Goal: Task Accomplishment & Management: Manage account settings

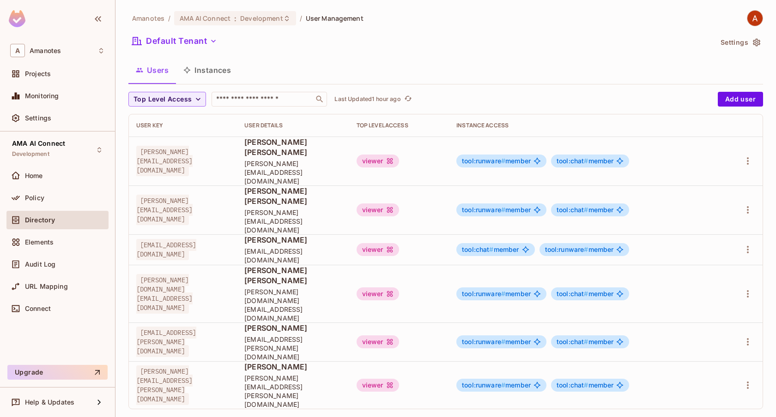
click at [365, 360] on div "Amanotes / AMA AI Connect : Development / User Management Default Tenant Settin…" at bounding box center [445, 208] width 660 height 417
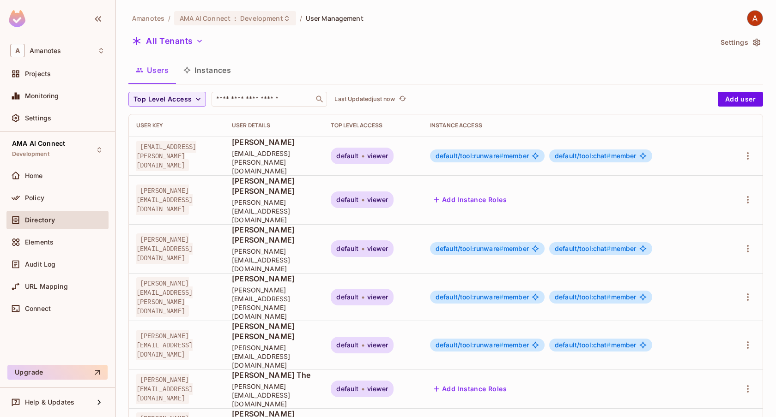
scroll to position [75, 0]
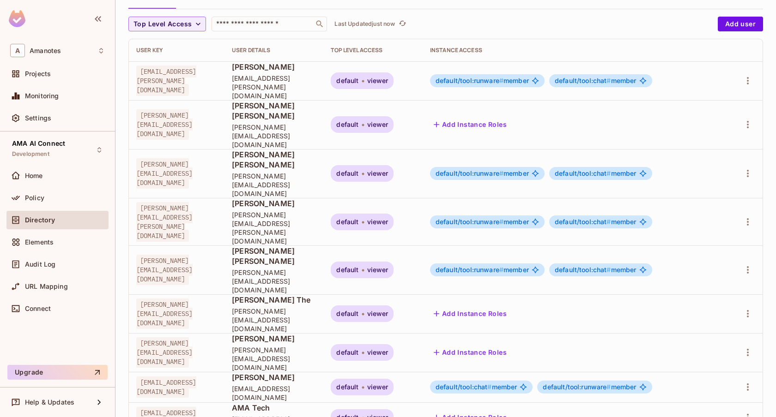
click at [509, 345] on button "Add Instance Roles" at bounding box center [470, 352] width 80 height 15
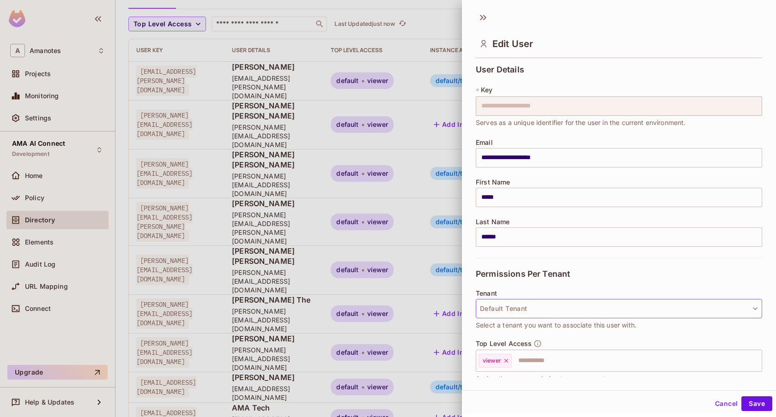
click at [502, 303] on button "Default Tenant" at bounding box center [619, 308] width 286 height 19
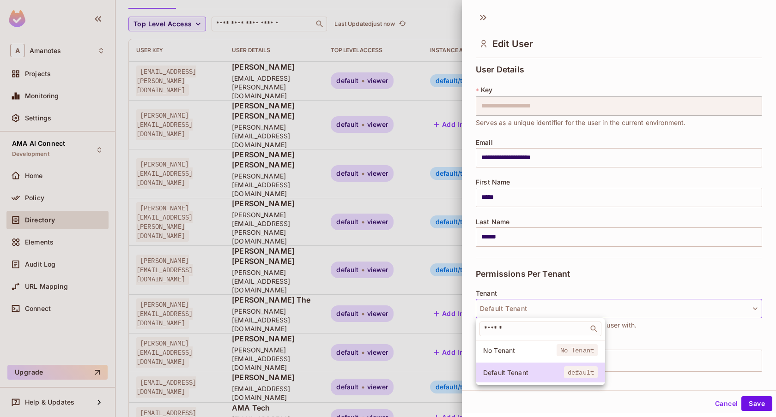
click at [514, 280] on div at bounding box center [388, 208] width 776 height 417
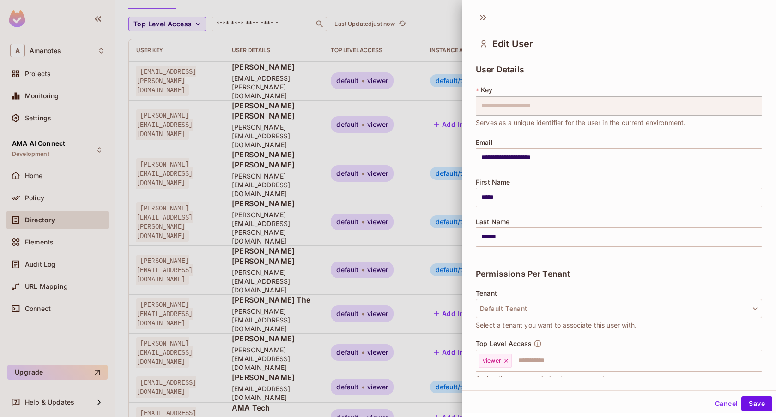
scroll to position [74, 0]
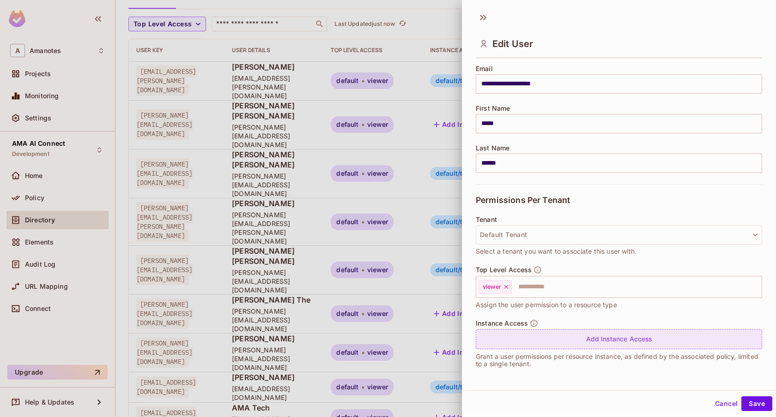
click at [516, 339] on div "Add Instance Access" at bounding box center [619, 340] width 286 height 20
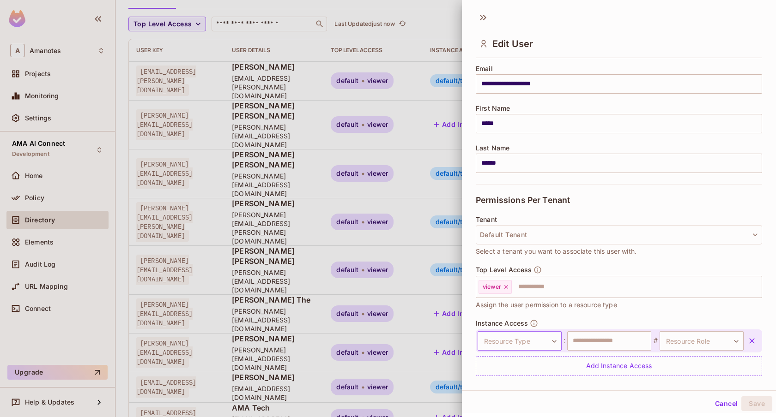
click at [505, 338] on body "A Amanotes Projects Monitoring Settings AMA AI Connect Development Home Policy …" at bounding box center [388, 208] width 776 height 417
click at [508, 382] on li "Tool" at bounding box center [517, 381] width 85 height 17
click at [603, 337] on input "text" at bounding box center [609, 341] width 84 height 19
type input "*******"
click at [680, 342] on body "A Amanotes Projects Monitoring Settings AMA AI Connect Development Home Policy …" at bounding box center [388, 208] width 776 height 417
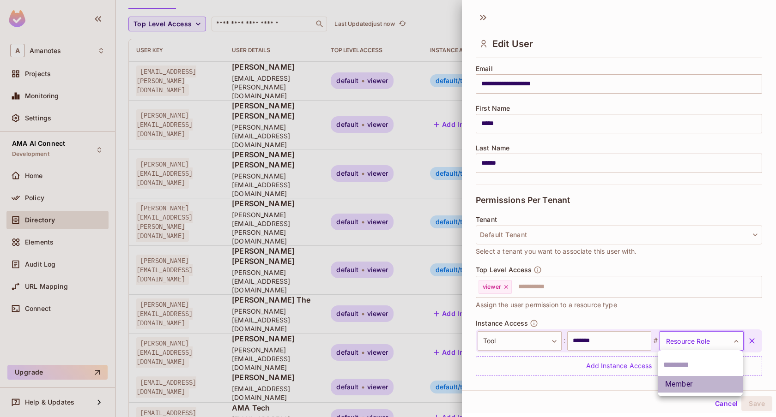
click at [672, 384] on li "Member" at bounding box center [700, 384] width 85 height 17
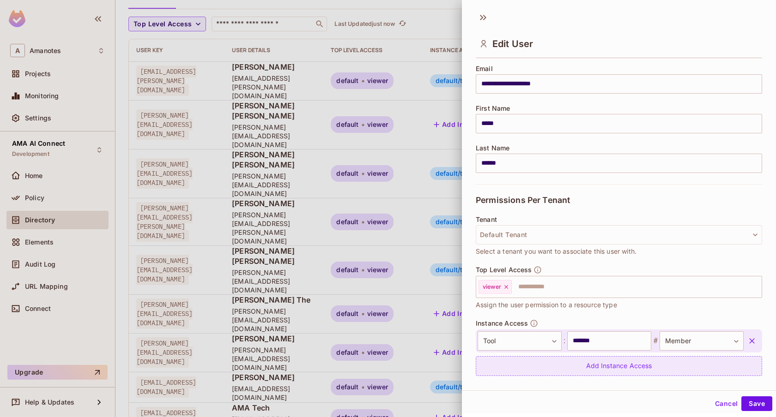
click at [605, 362] on div "Add Instance Access" at bounding box center [619, 367] width 286 height 20
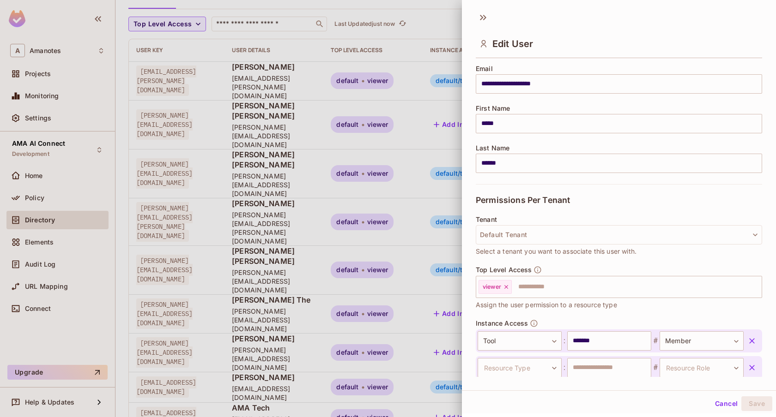
scroll to position [74, 0]
click at [522, 372] on body "A Amanotes Projects Monitoring Settings AMA AI Connect Development Home Policy …" at bounding box center [388, 208] width 776 height 417
click at [499, 387] on li "Tool" at bounding box center [517, 381] width 85 height 17
click at [603, 359] on input "text" at bounding box center [609, 367] width 84 height 19
type input "****"
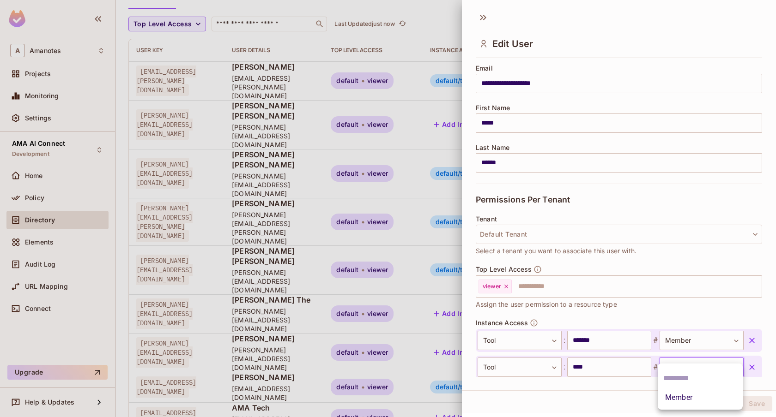
click at [687, 367] on body "A Amanotes Projects Monitoring Settings AMA AI Connect Development Home Policy …" at bounding box center [388, 208] width 776 height 417
click at [676, 397] on li "Member" at bounding box center [700, 398] width 85 height 17
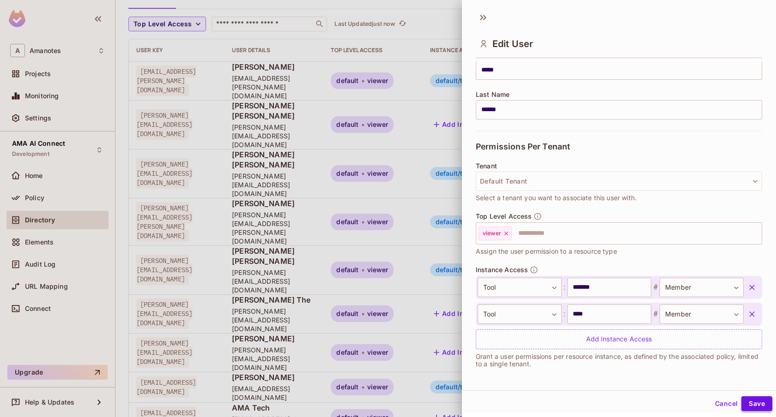
click at [746, 401] on button "Save" at bounding box center [756, 404] width 31 height 15
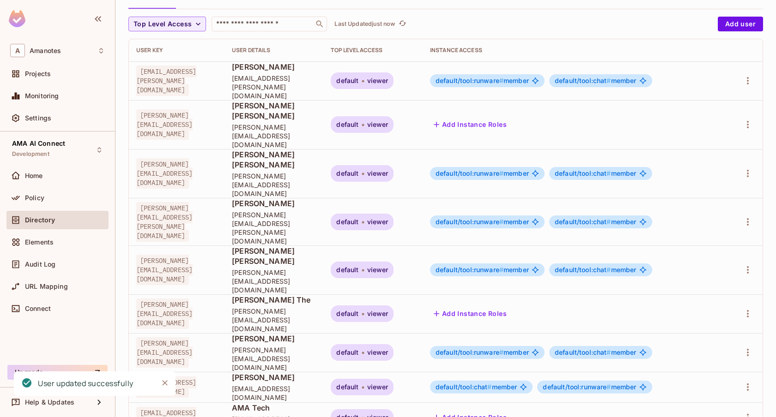
click at [501, 307] on button "Add Instance Roles" at bounding box center [470, 314] width 80 height 15
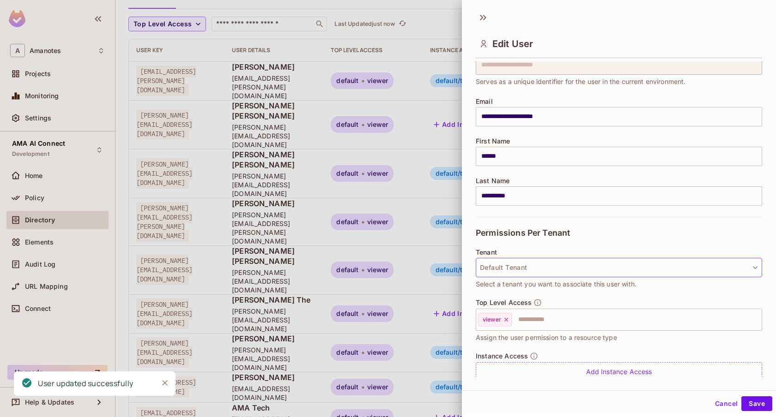
scroll to position [74, 0]
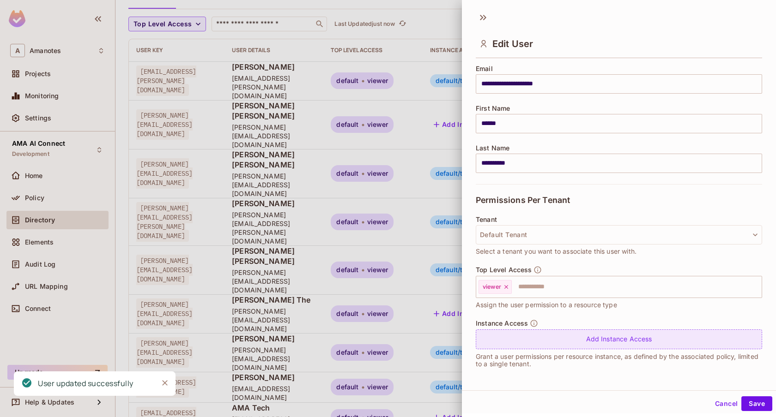
click at [501, 337] on div "Add Instance Access" at bounding box center [619, 340] width 286 height 20
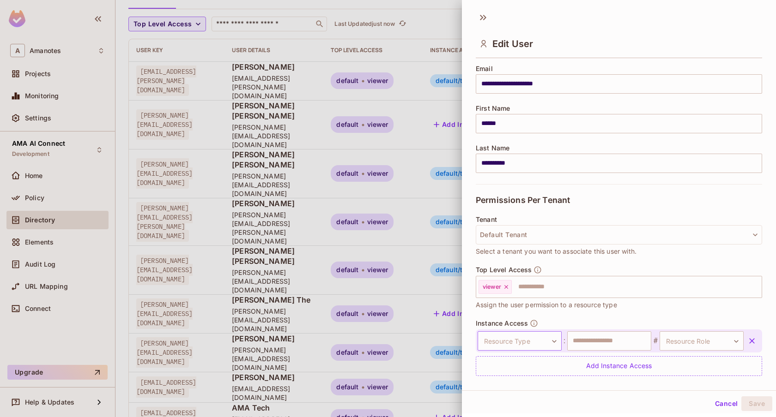
click at [515, 339] on body "A Amanotes Projects Monitoring Settings AMA AI Connect Development Home Policy …" at bounding box center [388, 208] width 776 height 417
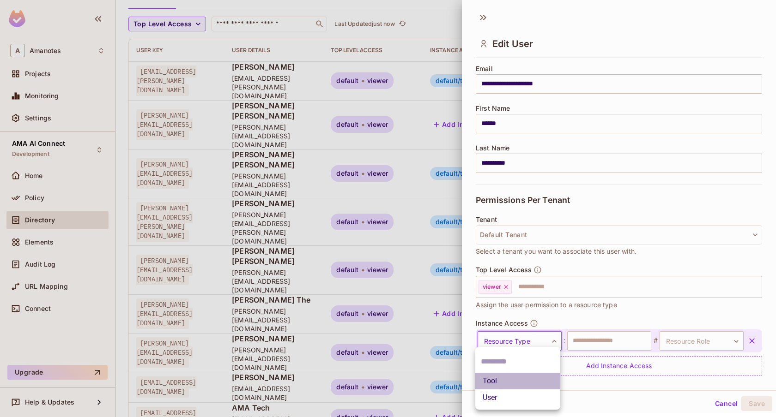
click at [494, 380] on li "Tool" at bounding box center [517, 381] width 85 height 17
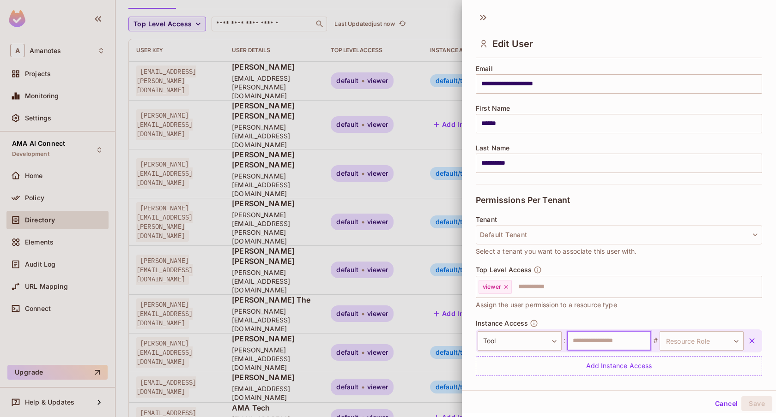
click at [584, 336] on input "text" at bounding box center [609, 341] width 84 height 19
type input "****"
click at [670, 339] on body "A Amanotes Projects Monitoring Settings AMA AI Connect Development Home Policy …" at bounding box center [388, 208] width 776 height 417
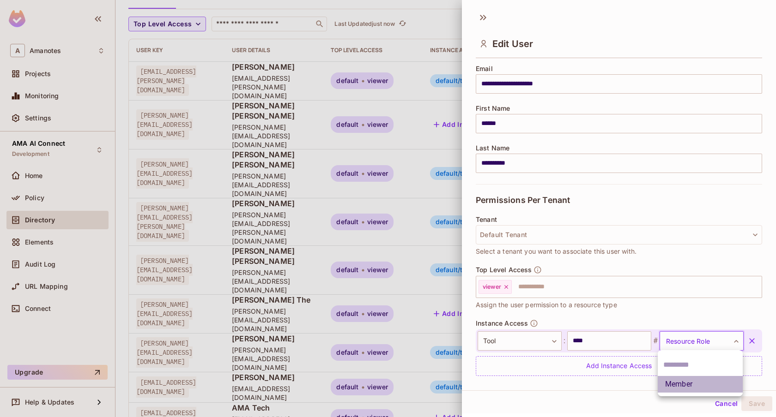
click at [666, 386] on li "Member" at bounding box center [700, 384] width 85 height 17
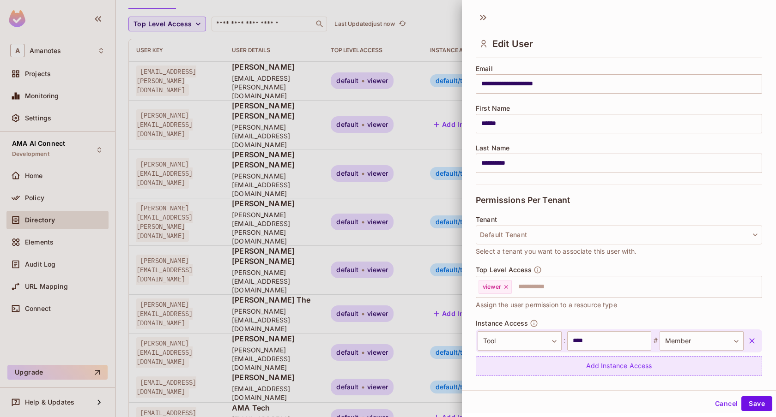
click at [593, 364] on div "Add Instance Access" at bounding box center [619, 367] width 286 height 20
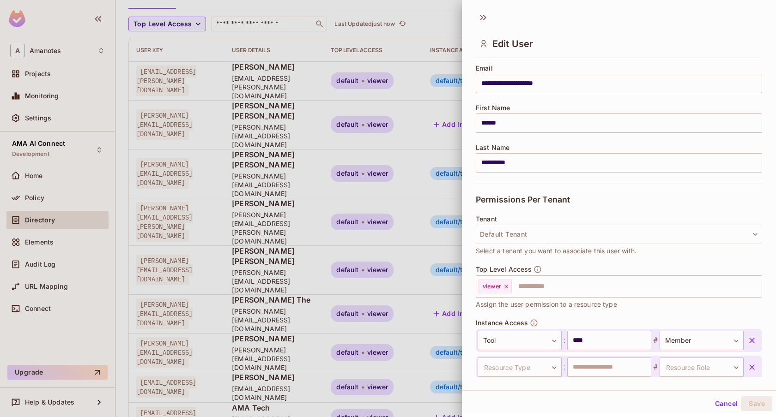
click at [519, 357] on div "Resource Type ​ Resource Type : ​ # Resource Role ​ Resource Role" at bounding box center [619, 367] width 286 height 23
click at [518, 360] on body "A Amanotes Projects Monitoring Settings AMA AI Connect Development Home Policy …" at bounding box center [388, 208] width 776 height 417
click at [507, 384] on li "Tool" at bounding box center [517, 381] width 85 height 17
click at [593, 363] on input "text" at bounding box center [609, 367] width 84 height 19
type input "*******"
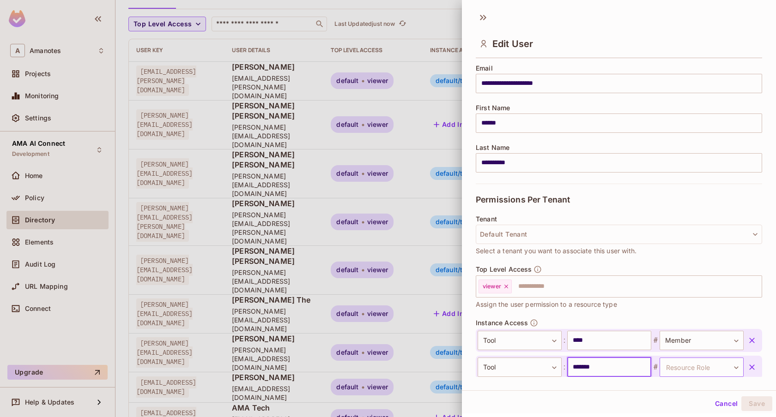
click at [680, 370] on body "A Amanotes Projects Monitoring Settings AMA AI Connect Development Home Policy …" at bounding box center [388, 208] width 776 height 417
click at [668, 399] on li "Member" at bounding box center [700, 398] width 85 height 17
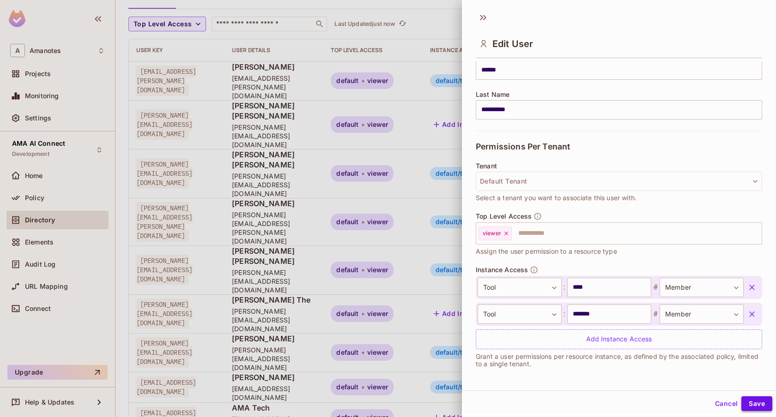
click at [745, 400] on button "Save" at bounding box center [756, 404] width 31 height 15
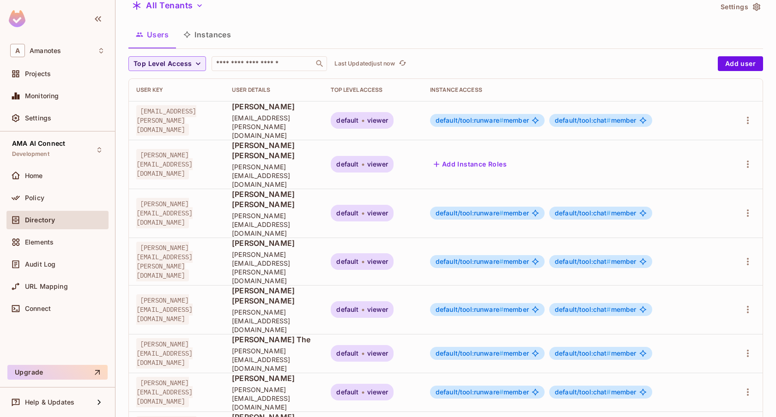
scroll to position [0, 0]
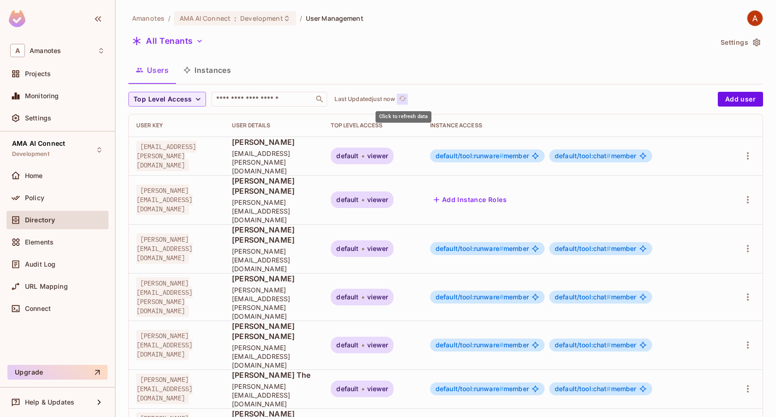
click at [406, 98] on icon "refresh" at bounding box center [402, 98] width 7 height 5
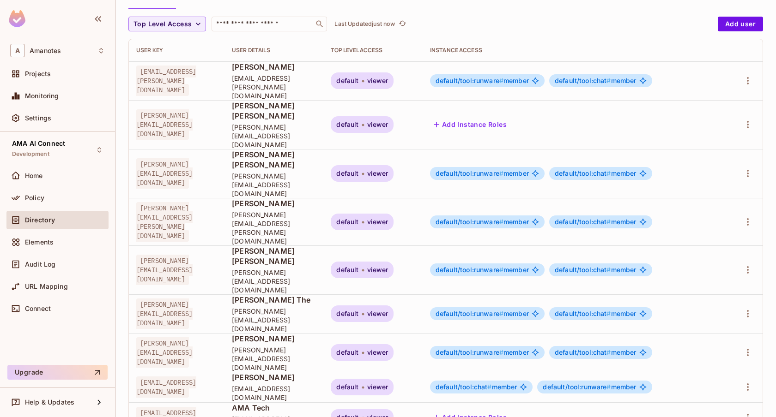
click at [510, 117] on button "Add Instance Roles" at bounding box center [470, 124] width 80 height 15
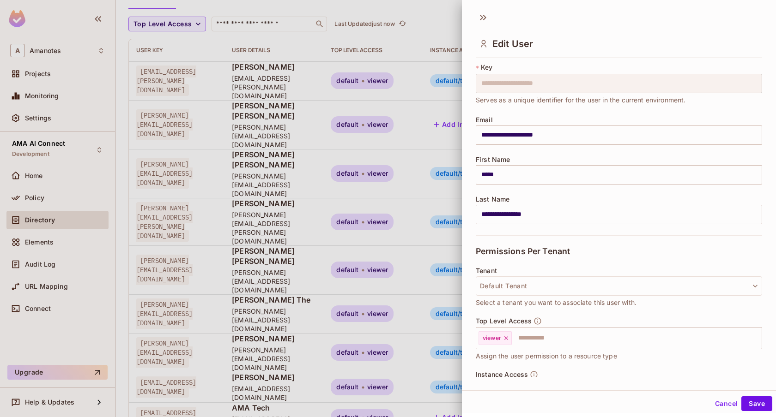
scroll to position [74, 0]
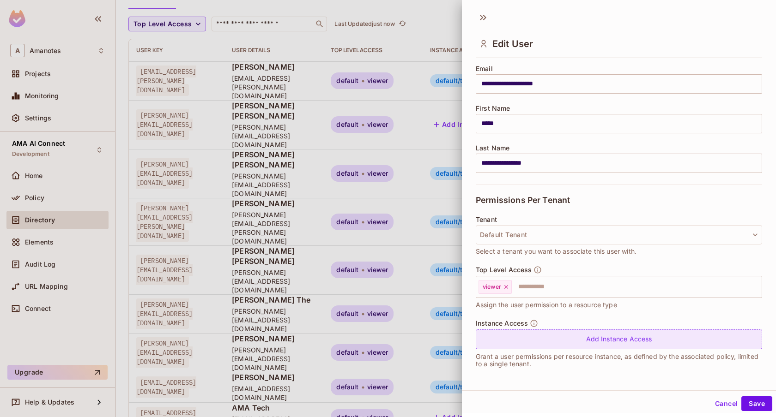
click at [517, 330] on div "Add Instance Access" at bounding box center [619, 340] width 286 height 20
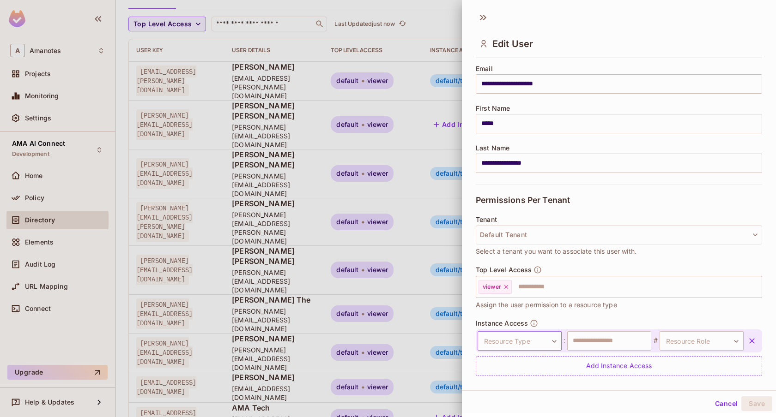
click at [527, 343] on body "A Amanotes Projects Monitoring Settings AMA AI Connect Development Home Policy …" at bounding box center [388, 208] width 776 height 417
click at [509, 381] on li "Tool" at bounding box center [517, 381] width 85 height 17
click at [590, 343] on input "text" at bounding box center [609, 341] width 84 height 19
type input "****"
click at [674, 342] on body "A Amanotes Projects Monitoring Settings AMA AI Connect Development Home Policy …" at bounding box center [388, 208] width 776 height 417
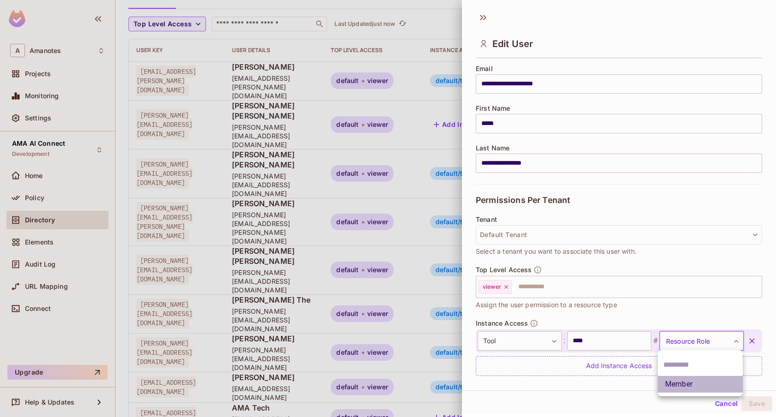
click at [668, 383] on li "Member" at bounding box center [700, 384] width 85 height 17
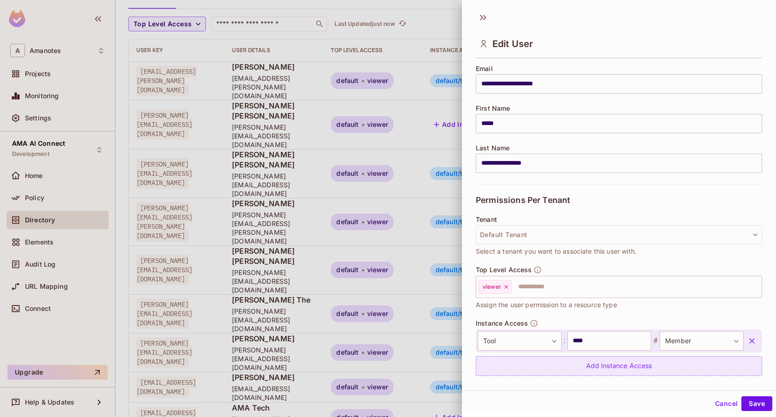
click at [604, 358] on div "Add Instance Access" at bounding box center [619, 367] width 286 height 20
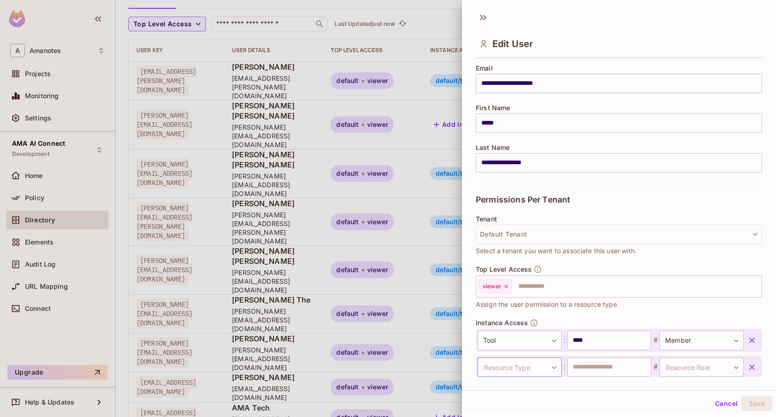
click at [509, 368] on body "A Amanotes Projects Monitoring Settings AMA AI Connect Development Home Policy …" at bounding box center [388, 208] width 776 height 417
click at [506, 377] on li "Tool" at bounding box center [517, 381] width 85 height 17
click at [589, 368] on input "text" at bounding box center [609, 367] width 84 height 19
type input "****"
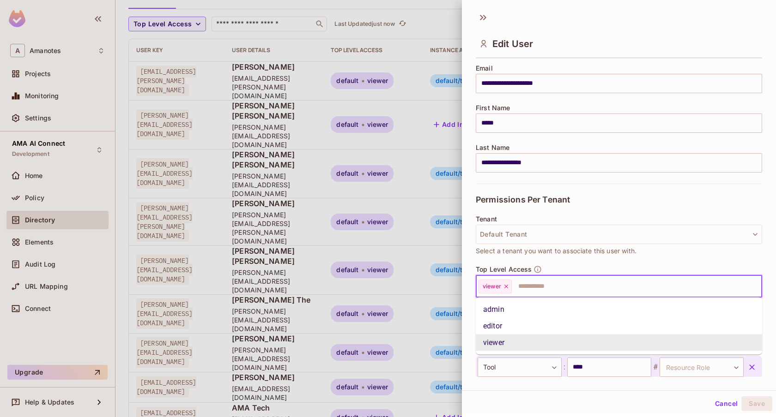
click at [628, 284] on input "text" at bounding box center [628, 287] width 231 height 18
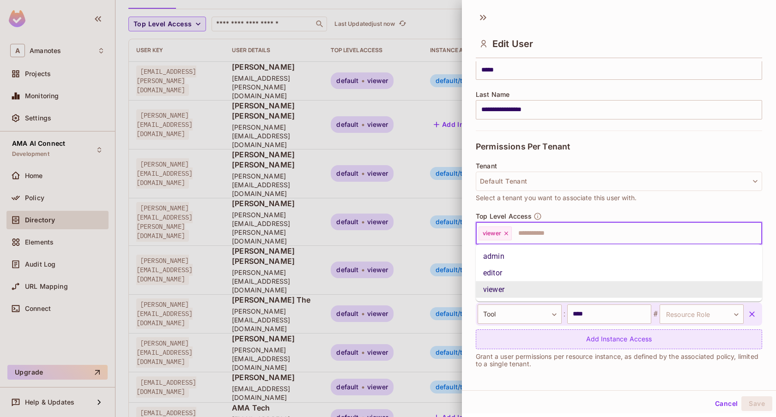
click at [564, 340] on div "Add Instance Access" at bounding box center [619, 340] width 286 height 20
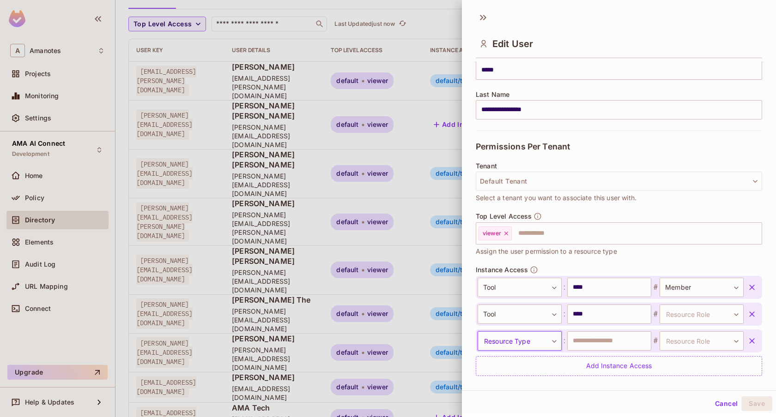
click at [753, 343] on icon "button" at bounding box center [751, 341] width 9 height 9
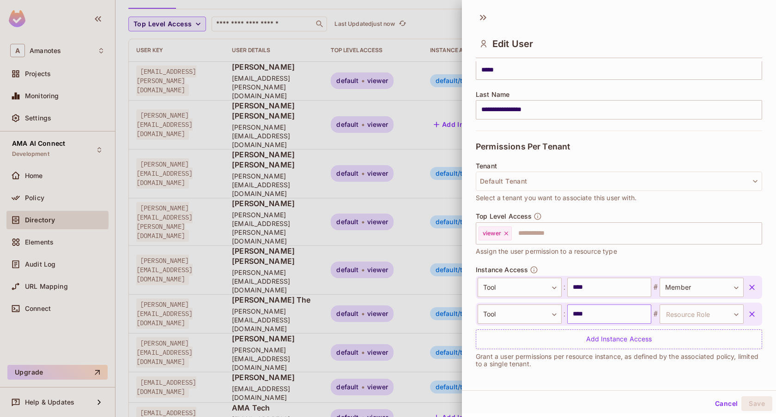
click at [628, 308] on input "****" at bounding box center [609, 314] width 84 height 19
click at [596, 316] on input "****" at bounding box center [609, 314] width 84 height 19
click at [596, 316] on input "text" at bounding box center [609, 314] width 84 height 19
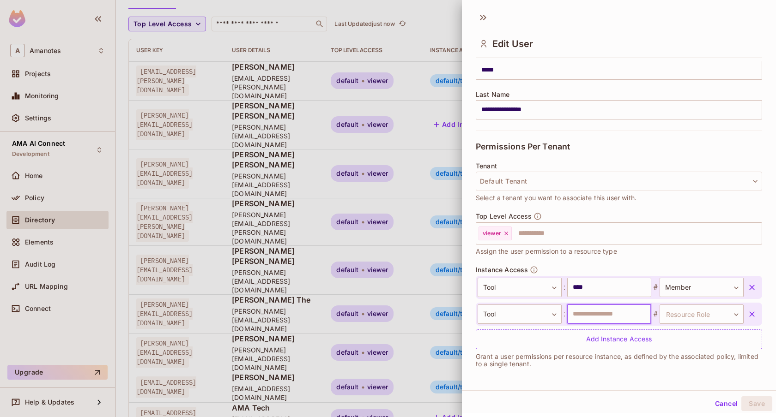
type input "*******"
click at [674, 317] on body "A Amanotes Projects Monitoring Settings AMA AI Connect Development Home Policy …" at bounding box center [388, 208] width 776 height 417
click at [665, 358] on li "Member" at bounding box center [700, 358] width 85 height 17
click at [749, 404] on button "Save" at bounding box center [756, 404] width 31 height 15
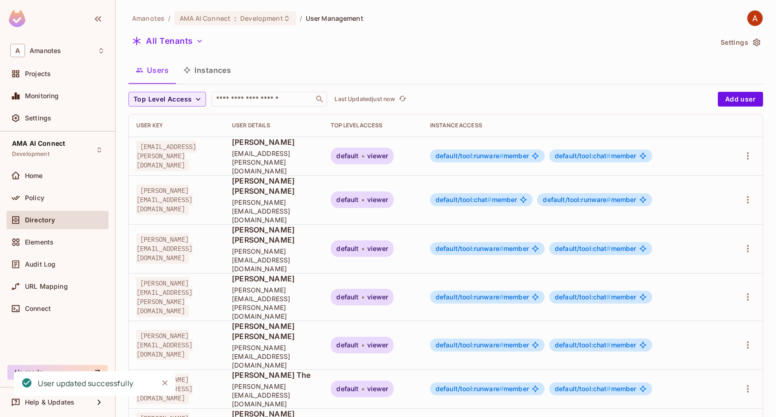
scroll to position [75, 0]
